Goal: Information Seeking & Learning: Learn about a topic

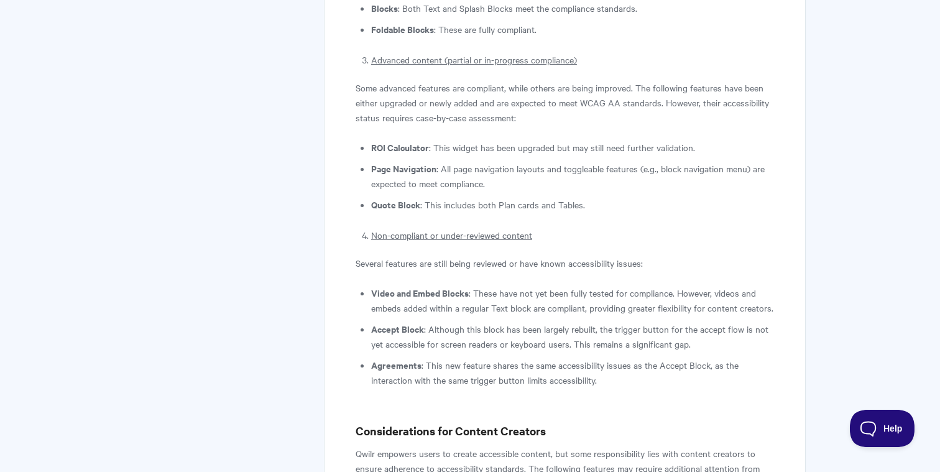
scroll to position [1006, 0]
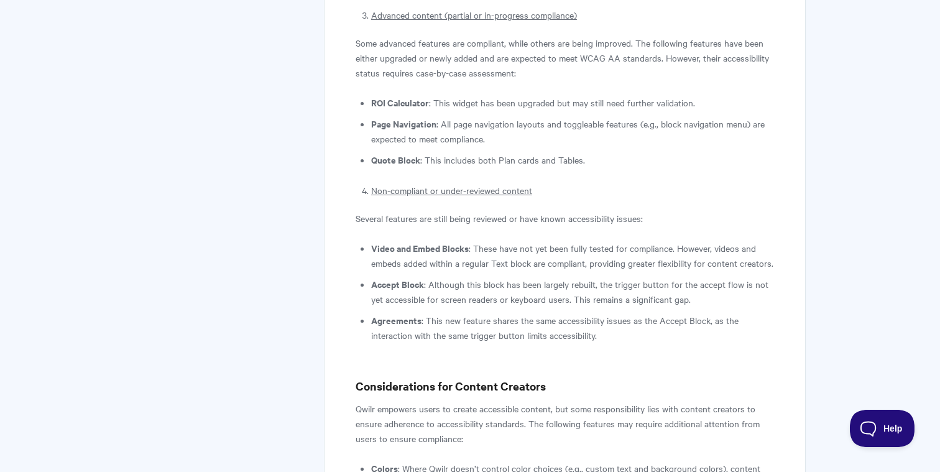
click at [531, 307] on li "Accept Block : Although this block has been largely rebuilt, the trigger button…" at bounding box center [572, 292] width 403 height 30
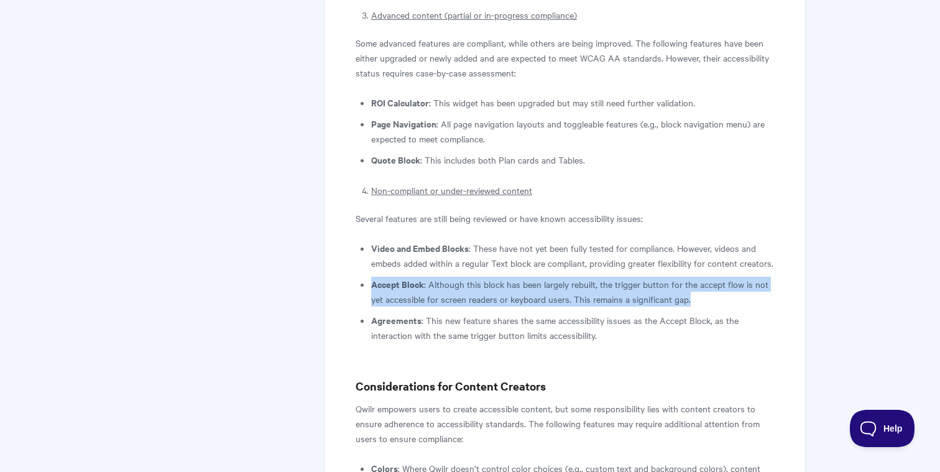
click at [531, 307] on li "Accept Block : Although this block has been largely rebuilt, the trigger button…" at bounding box center [572, 292] width 403 height 30
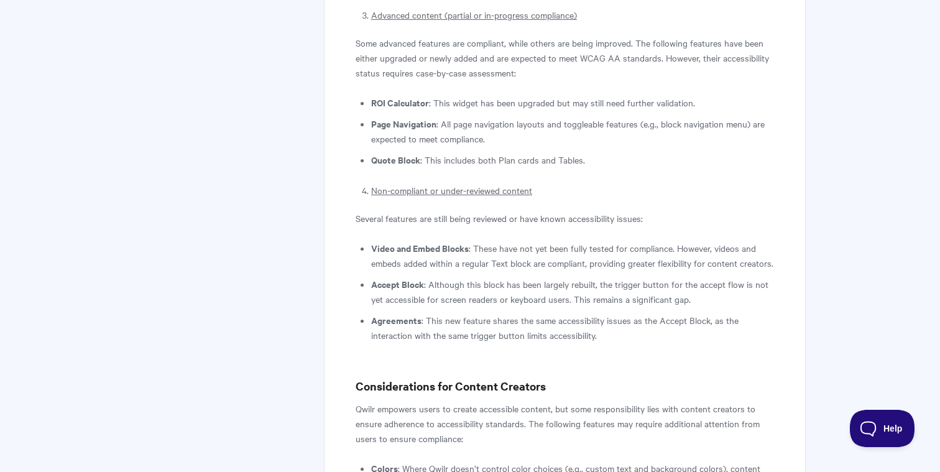
click at [536, 343] on li "Agreements : This new feature shares the same accessibility issues as the Accep…" at bounding box center [572, 328] width 403 height 30
click at [453, 255] on li "Video and Embed Blocks : These have not yet been fully tested for compliance. H…" at bounding box center [572, 256] width 403 height 30
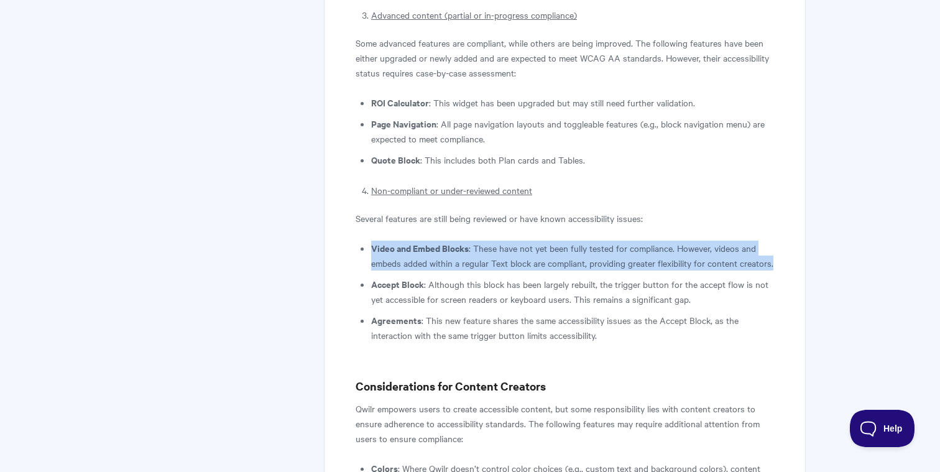
click at [453, 255] on li "Video and Embed Blocks : These have not yet been fully tested for compliance. H…" at bounding box center [572, 256] width 403 height 30
click at [614, 258] on li "Video and Embed Blocks : These have not yet been fully tested for compliance. H…" at bounding box center [572, 256] width 403 height 30
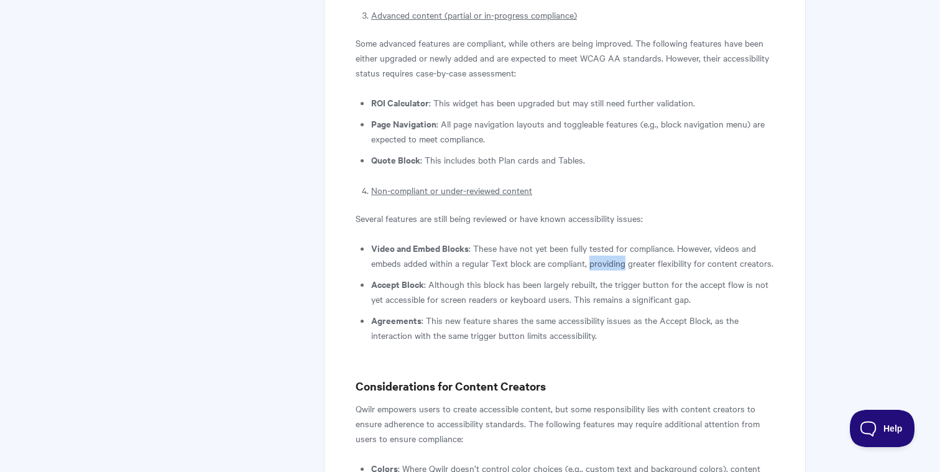
click at [614, 258] on li "Video and Embed Blocks : These have not yet been fully tested for compliance. H…" at bounding box center [572, 256] width 403 height 30
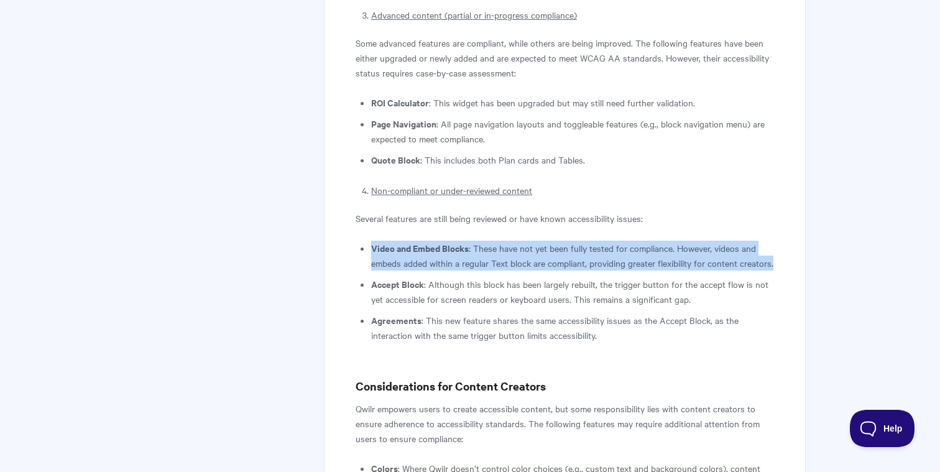
click at [615, 258] on li "Video and Embed Blocks : These have not yet been fully tested for compliance. H…" at bounding box center [572, 256] width 403 height 30
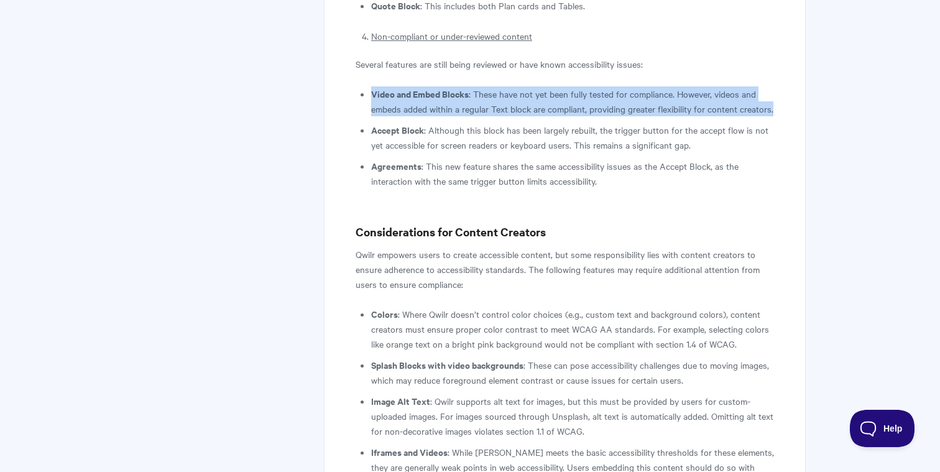
scroll to position [1174, 0]
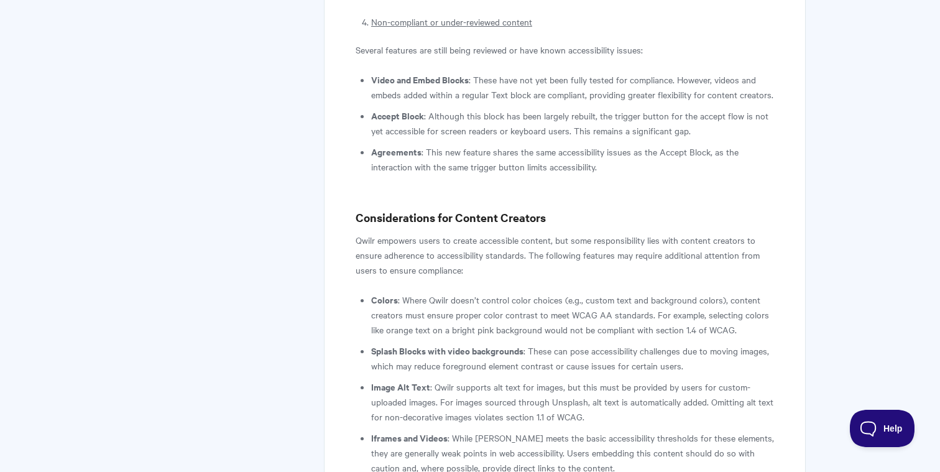
click at [503, 357] on strong "Splash Blocks with video backgrounds" at bounding box center [447, 350] width 152 height 13
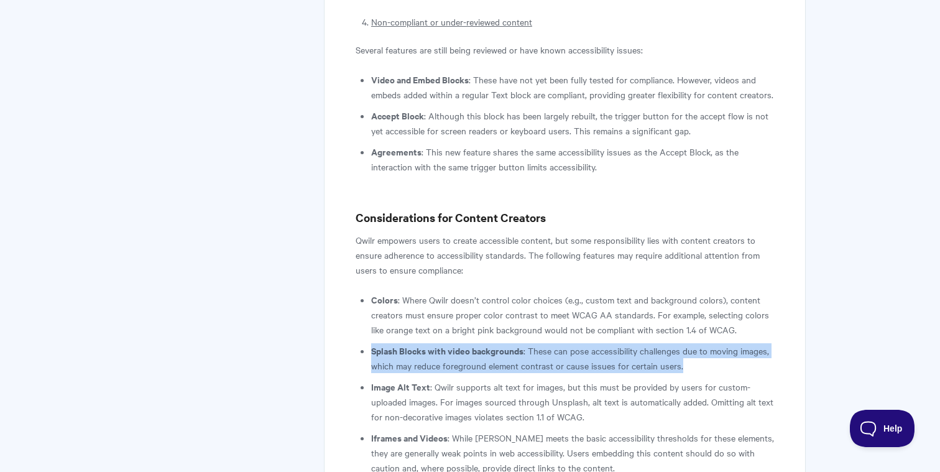
click at [503, 357] on strong "Splash Blocks with video backgrounds" at bounding box center [447, 350] width 152 height 13
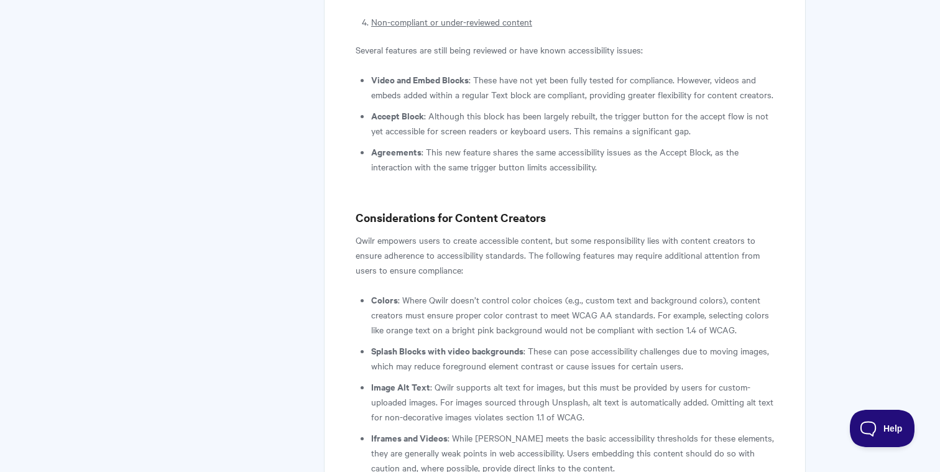
click at [555, 397] on li "Image Alt Text : Qwilr supports alt text for images, but this must be provided …" at bounding box center [572, 401] width 403 height 45
click at [492, 357] on strong "Splash Blocks with video backgrounds" at bounding box center [447, 350] width 152 height 13
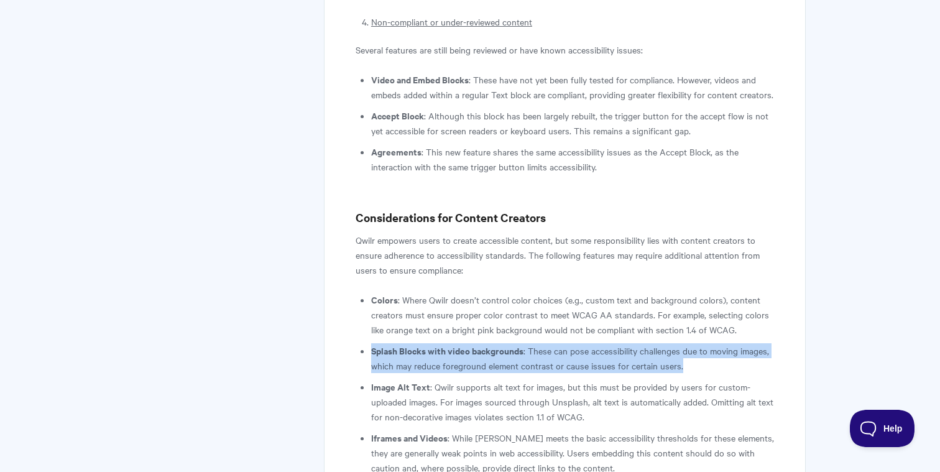
click at [492, 357] on strong "Splash Blocks with video backgrounds" at bounding box center [447, 350] width 152 height 13
click at [498, 373] on li "Splash Blocks with video backgrounds : These can pose accessibility challenges …" at bounding box center [572, 358] width 403 height 30
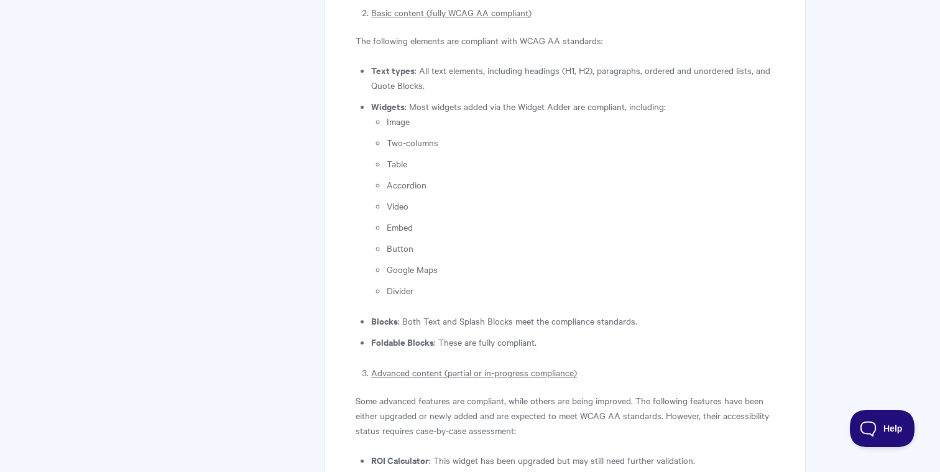
scroll to position [641, 0]
